Goal: Transaction & Acquisition: Subscribe to service/newsletter

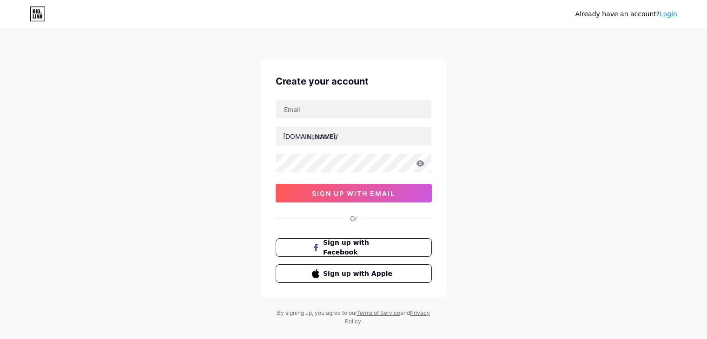
type input "[EMAIL_ADDRESS][DOMAIN_NAME]"
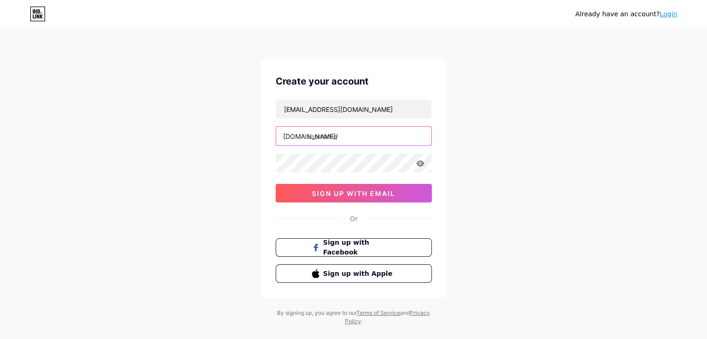
click at [353, 136] on input "text" at bounding box center [353, 136] width 155 height 19
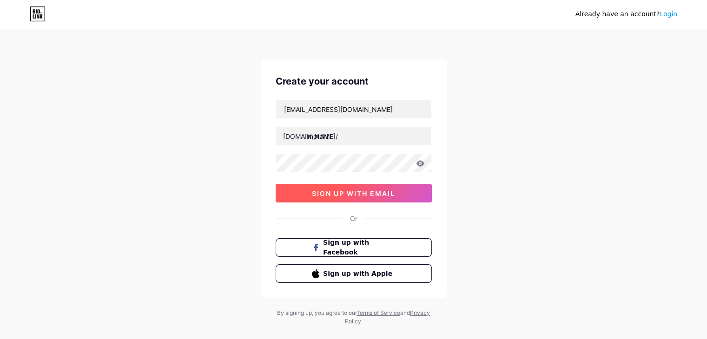
click at [352, 198] on button "sign up with email" at bounding box center [354, 193] width 156 height 19
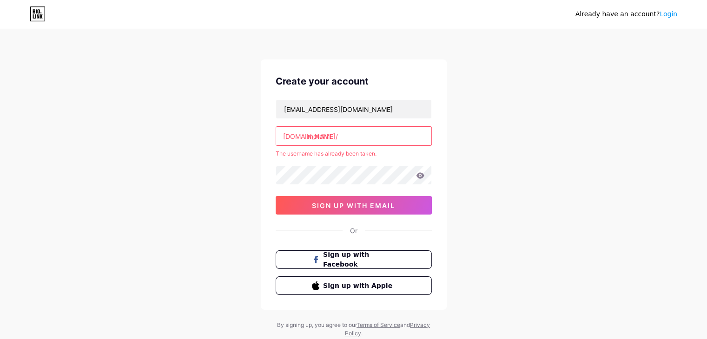
click at [355, 136] on input "motchill" at bounding box center [353, 136] width 155 height 19
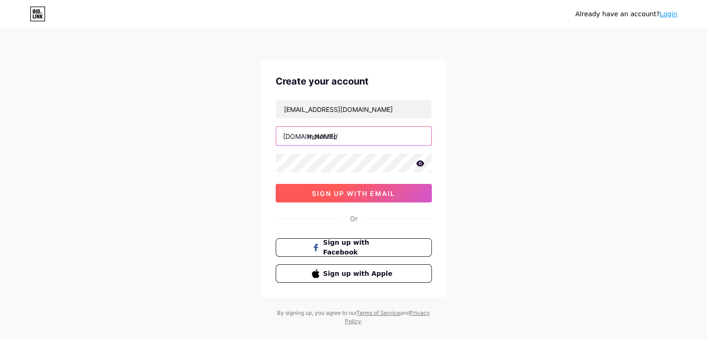
type input "motchilltc"
click at [359, 199] on button "sign up with email" at bounding box center [354, 193] width 156 height 19
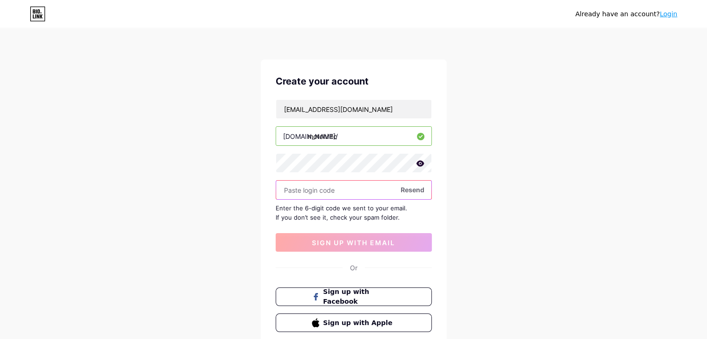
paste input "563517"
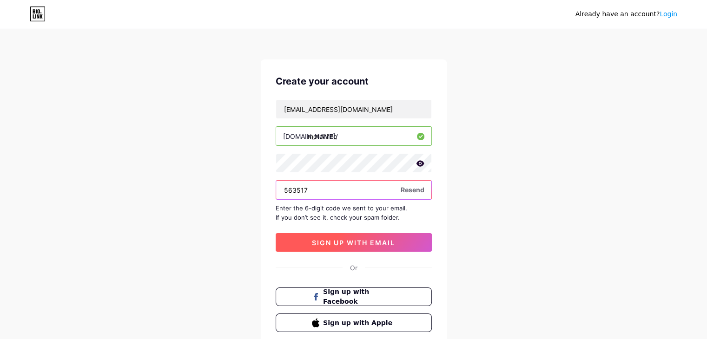
type input "563517"
click at [340, 239] on span "sign up with email" at bounding box center [353, 243] width 83 height 8
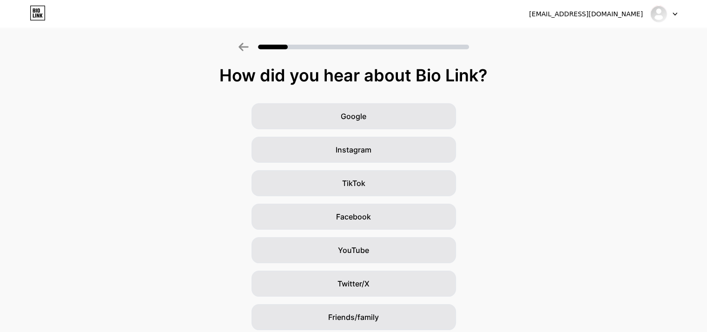
click at [387, 87] on div "How did you hear about Bio Link? Google Instagram TikTok Facebook YouTube Twitt…" at bounding box center [353, 214] width 707 height 297
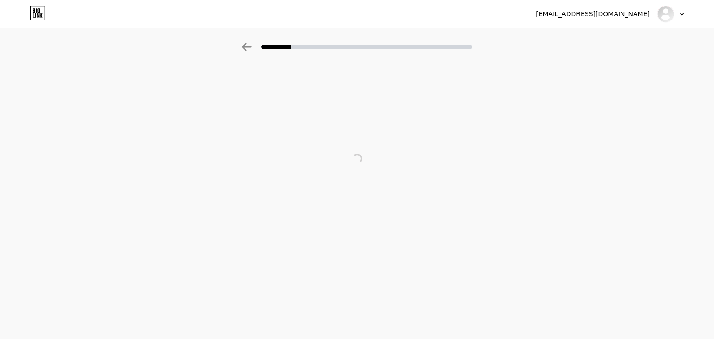
click at [388, 54] on div at bounding box center [357, 44] width 714 height 33
click at [247, 44] on icon at bounding box center [247, 47] width 10 height 8
click at [338, 43] on div at bounding box center [357, 47] width 231 height 8
click at [398, 50] on div at bounding box center [357, 47] width 231 height 8
click at [659, 55] on div at bounding box center [357, 44] width 714 height 33
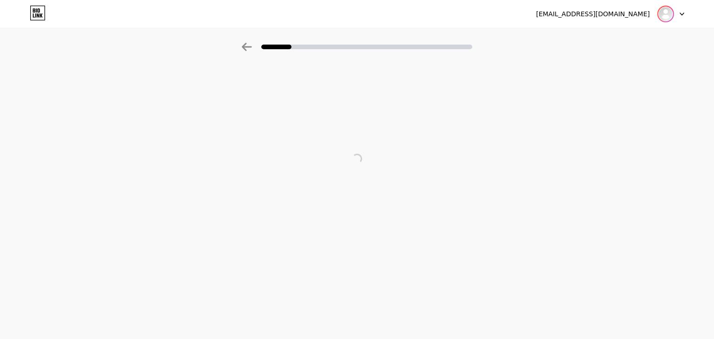
click at [660, 20] on div at bounding box center [665, 14] width 17 height 17
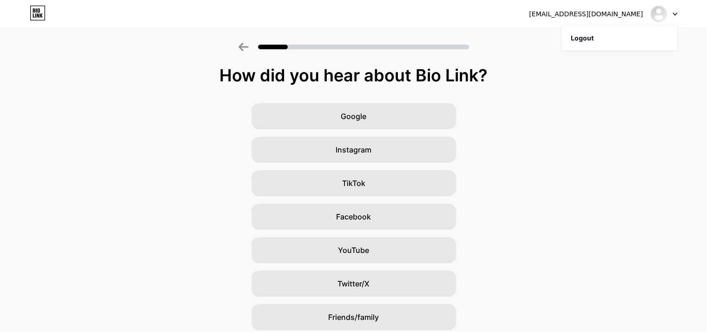
click at [645, 19] on div "[EMAIL_ADDRESS][DOMAIN_NAME]" at bounding box center [603, 14] width 148 height 17
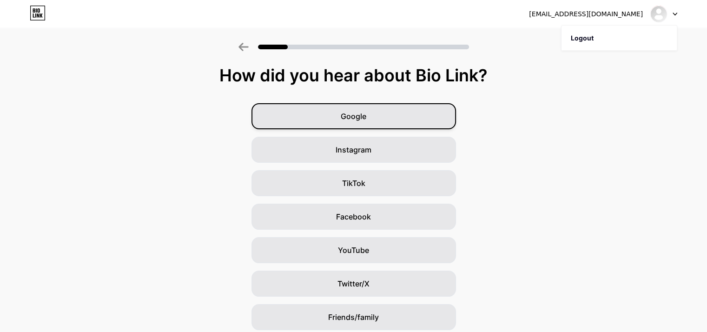
click at [380, 125] on div "Google" at bounding box center [353, 116] width 205 height 26
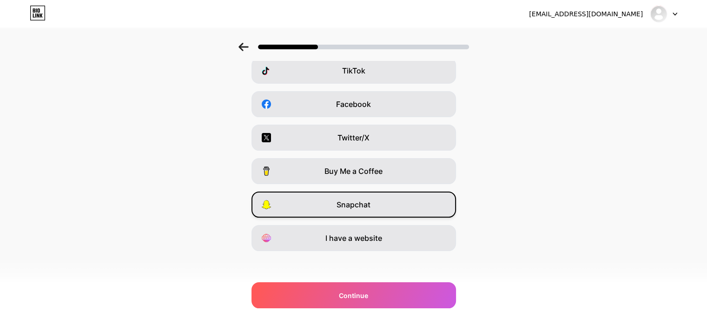
scroll to position [115, 0]
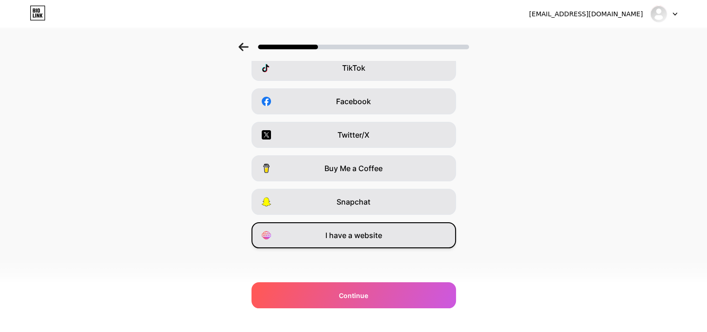
click at [370, 240] on span "I have a website" at bounding box center [353, 235] width 57 height 11
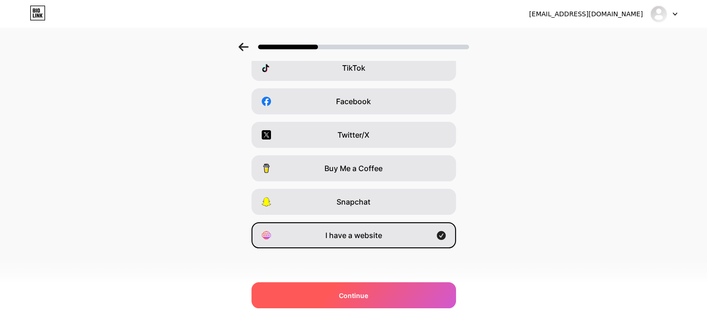
click at [389, 297] on div "Continue" at bounding box center [353, 295] width 205 height 26
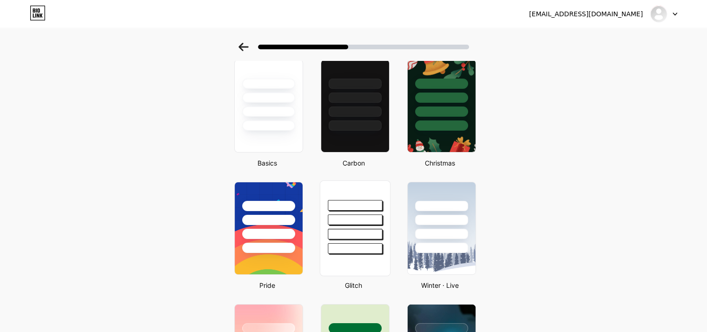
scroll to position [0, 0]
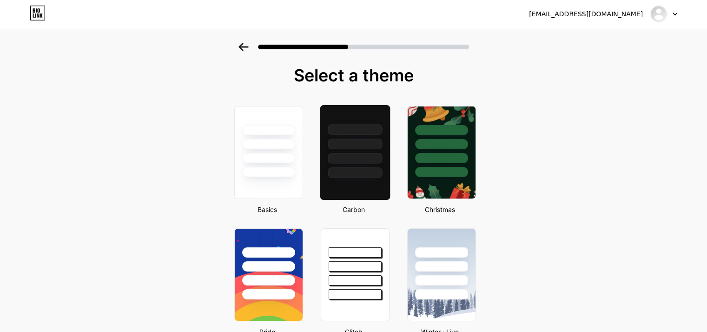
click at [360, 148] on div at bounding box center [355, 144] width 54 height 11
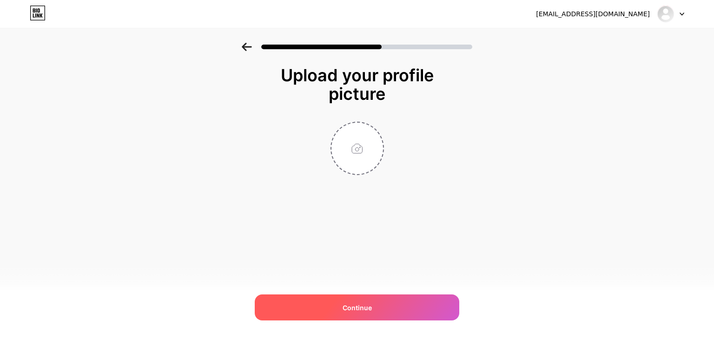
click at [381, 311] on div "Continue" at bounding box center [357, 308] width 205 height 26
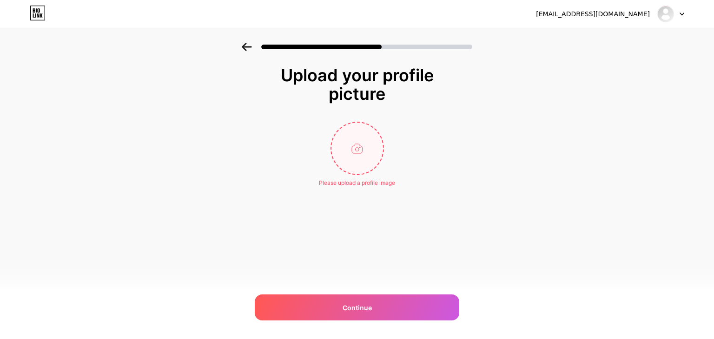
click at [355, 158] on input "file" at bounding box center [357, 149] width 52 height 52
type input "C:\fakepath\tu-chien-tren-khong-.jpeg"
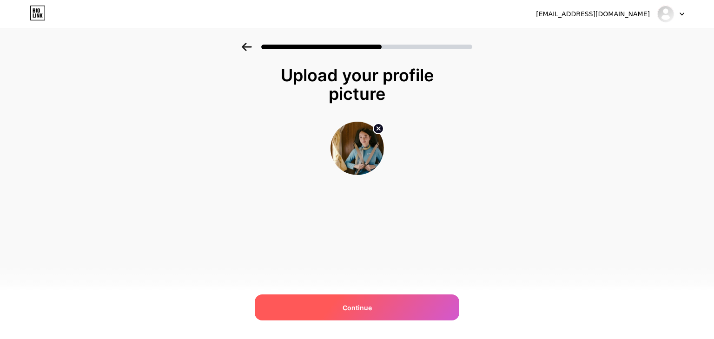
click at [352, 311] on span "Continue" at bounding box center [357, 308] width 29 height 10
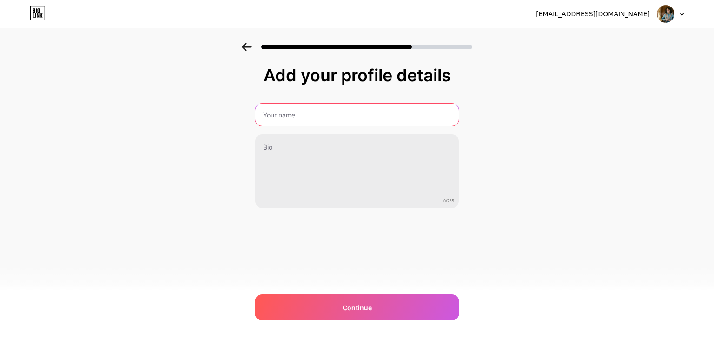
click at [332, 108] on input "text" at bounding box center [357, 115] width 204 height 22
type input "Motchill"
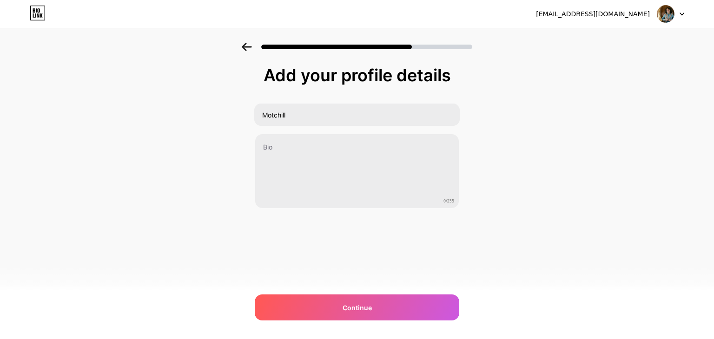
click at [350, 322] on div "[EMAIL_ADDRESS][DOMAIN_NAME] Logout Link Copied Add your profile details Motchi…" at bounding box center [357, 169] width 714 height 339
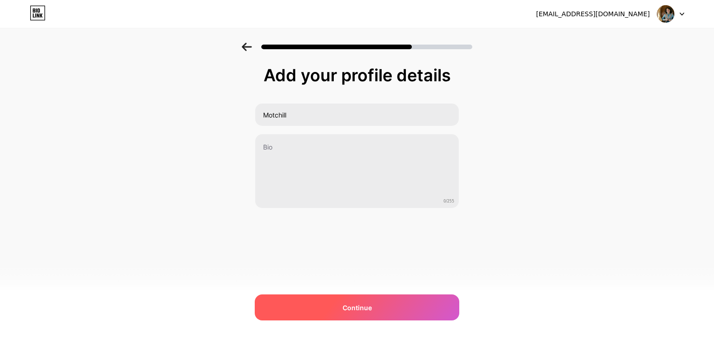
click at [348, 303] on span "Continue" at bounding box center [357, 308] width 29 height 10
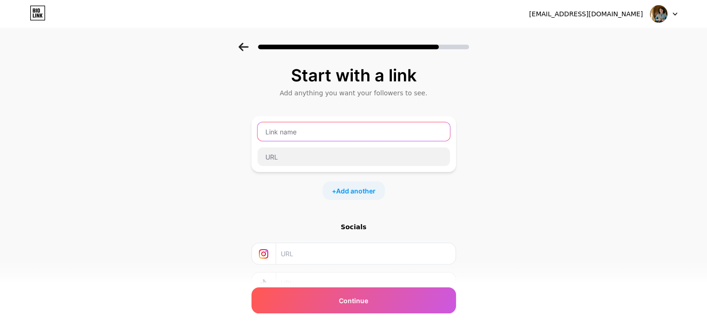
click at [303, 132] on input "text" at bounding box center [353, 131] width 192 height 19
click at [307, 133] on input "text" at bounding box center [353, 131] width 192 height 19
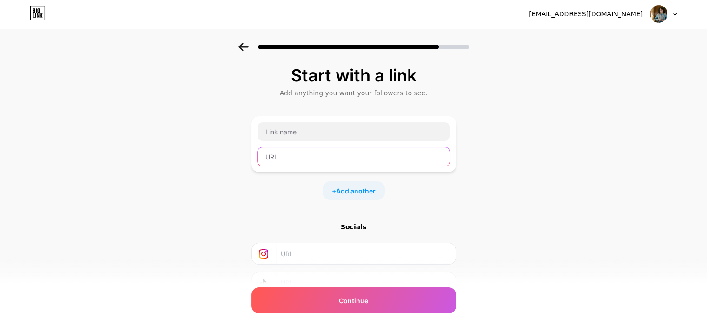
click at [315, 152] on input "text" at bounding box center [353, 156] width 192 height 19
paste input "[URL][DOMAIN_NAME]"
paste input "text"
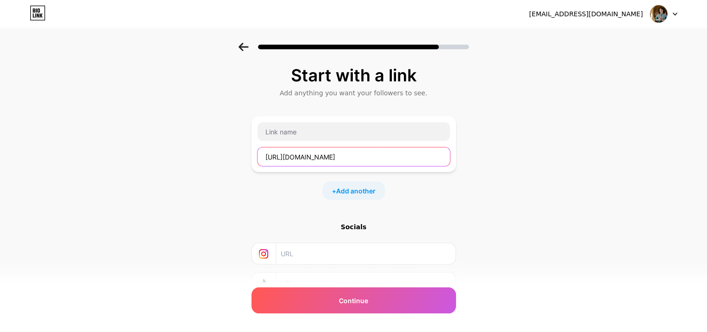
type input "[URL][DOMAIN_NAME]"
click at [346, 145] on div "[URL][DOMAIN_NAME]" at bounding box center [353, 144] width 193 height 45
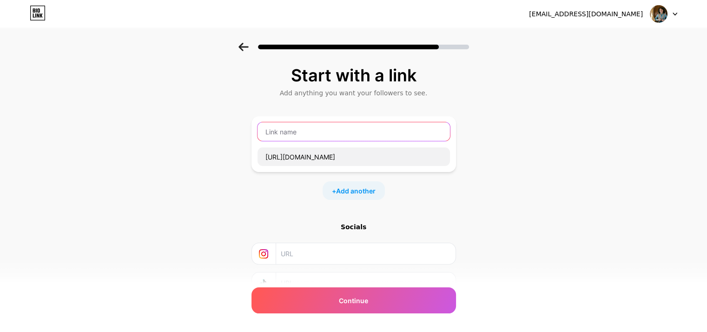
click at [350, 140] on input "text" at bounding box center [353, 131] width 192 height 19
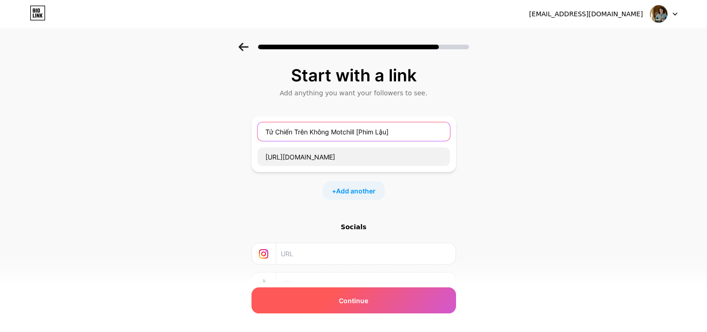
type input "Tử Chiến Trên Không Motchill [Phim Lậu]"
click at [334, 294] on div "Continue" at bounding box center [353, 300] width 205 height 26
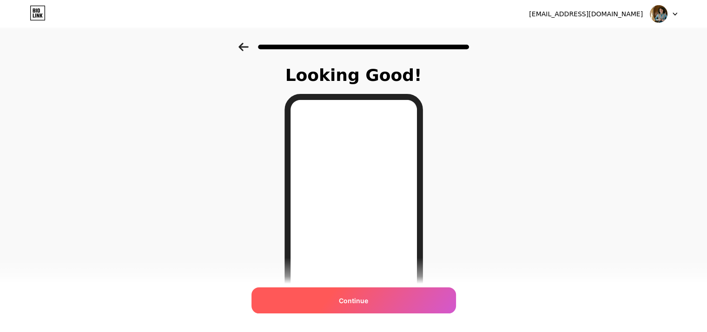
click at [363, 297] on span "Continue" at bounding box center [353, 301] width 29 height 10
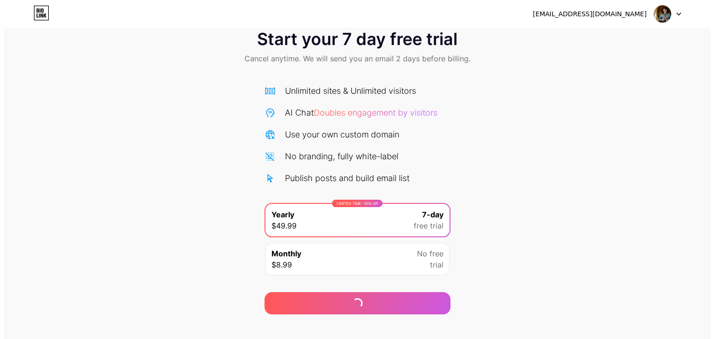
scroll to position [34, 0]
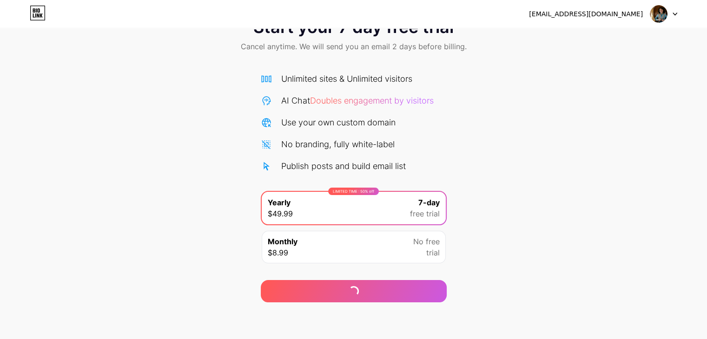
click at [399, 209] on div "LIMITED TIME : 50% off Yearly $49.99 7-day free trial" at bounding box center [354, 208] width 184 height 33
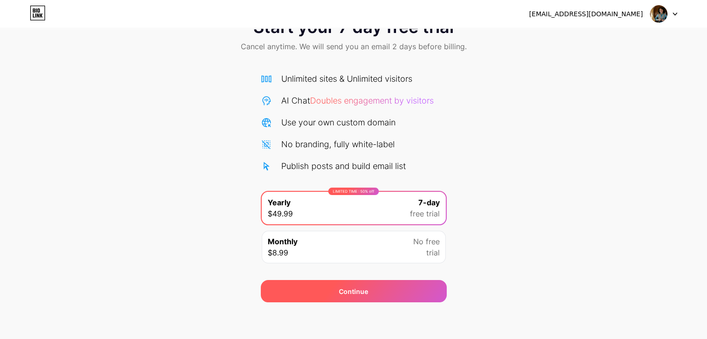
click at [374, 293] on div "Continue" at bounding box center [354, 291] width 186 height 22
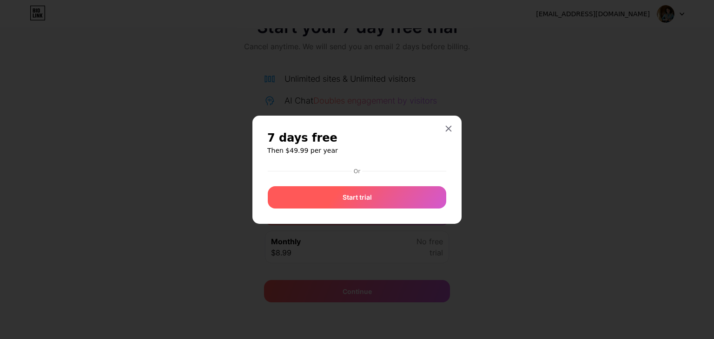
click at [392, 199] on div "Start trial" at bounding box center [357, 197] width 178 height 22
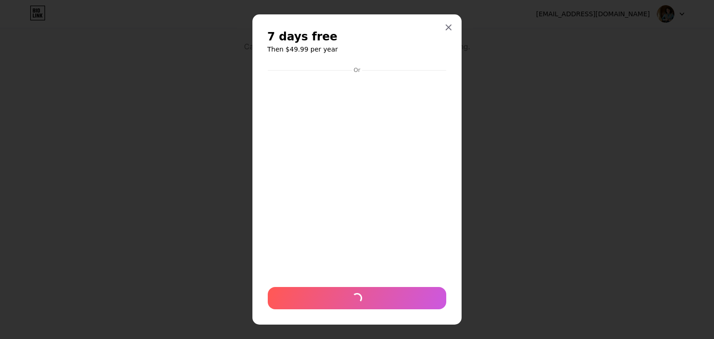
scroll to position [12, 0]
